Goal: Check status: Check status

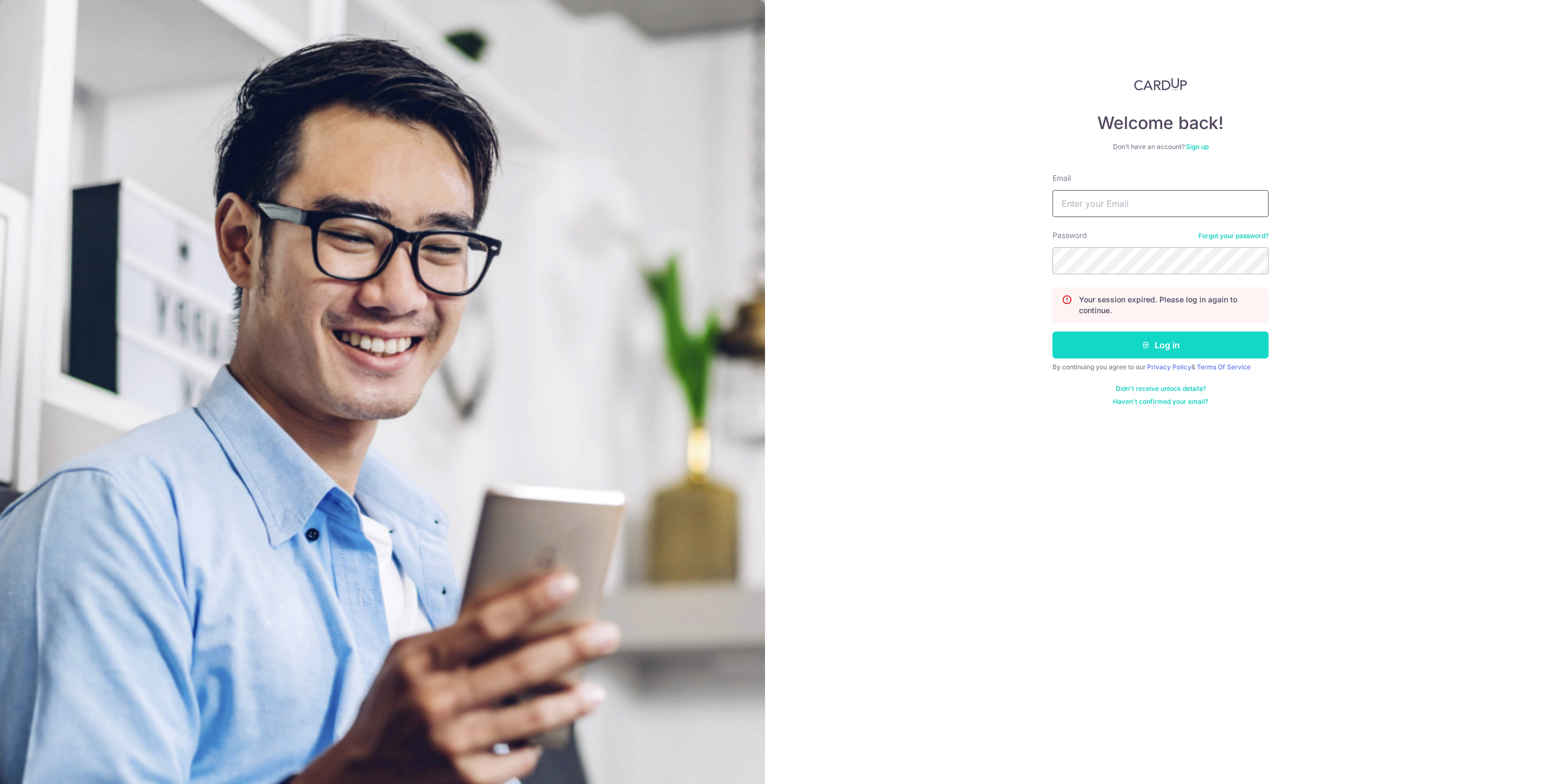
type input "[EMAIL_ADDRESS][DOMAIN_NAME]"
click at [1141, 349] on icon "submit" at bounding box center [1146, 345] width 9 height 9
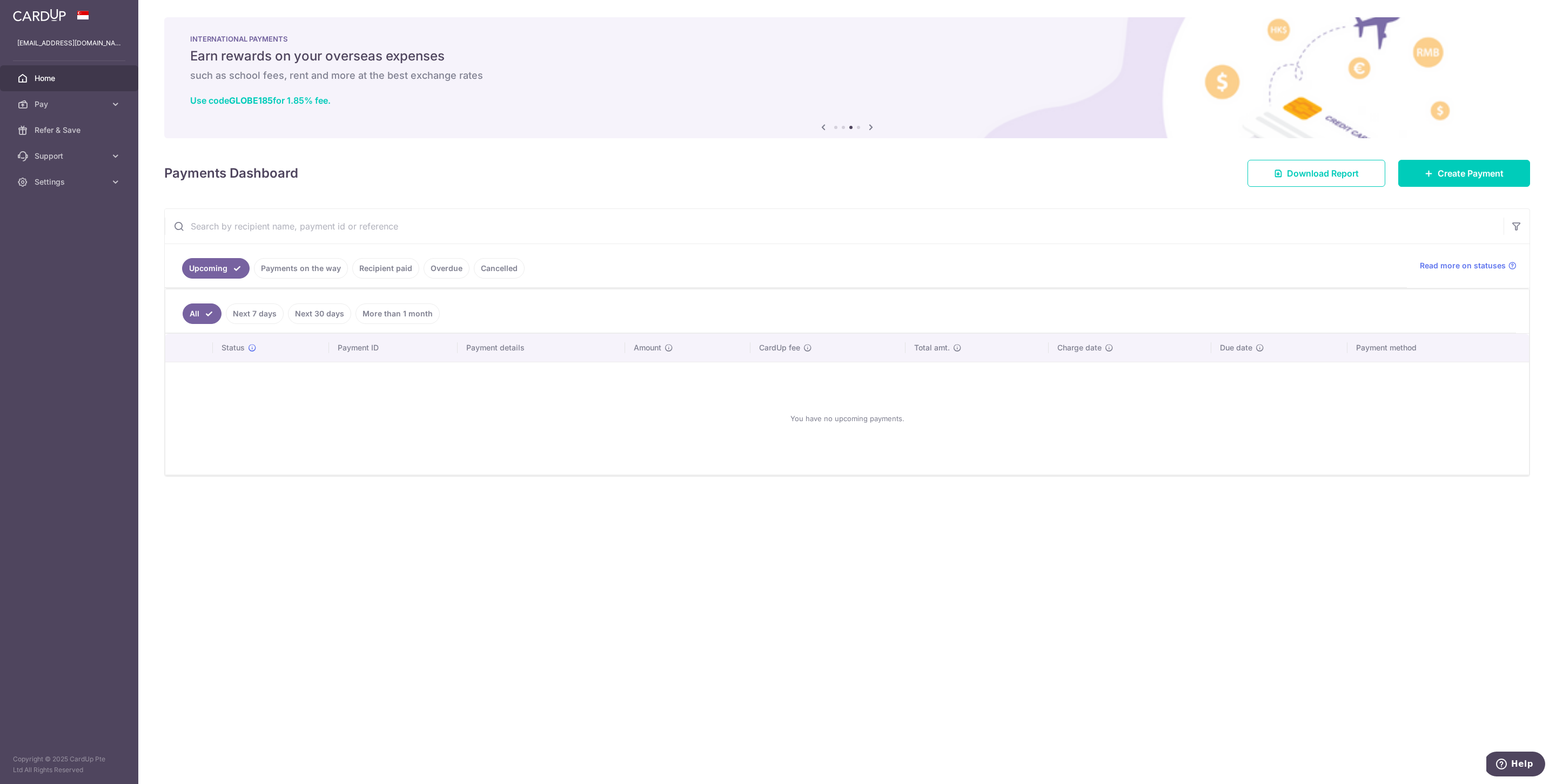
click at [393, 268] on link "Recipient paid" at bounding box center [385, 268] width 67 height 21
